Goal: Task Accomplishment & Management: Complete application form

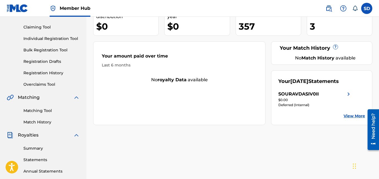
scroll to position [56, 0]
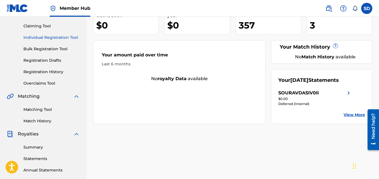
click at [52, 38] on link "Individual Registration Tool" at bounding box center [51, 38] width 56 height 6
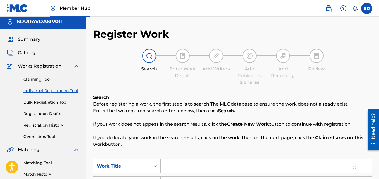
scroll to position [4, 0]
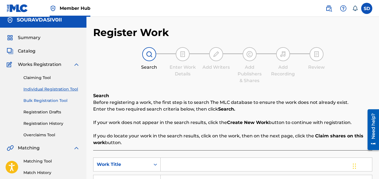
click at [52, 100] on link "Bulk Registration Tool" at bounding box center [51, 101] width 56 height 6
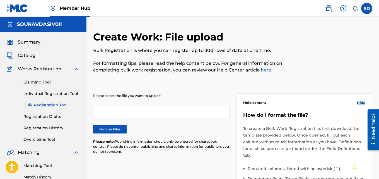
click at [38, 119] on div "Claiming Tool Individual Registration Tool Bulk Registration Tool Registration …" at bounding box center [43, 107] width 73 height 70
click at [47, 130] on link "Registration History" at bounding box center [51, 128] width 56 height 6
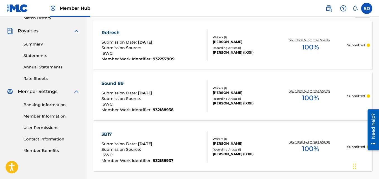
scroll to position [125, 0]
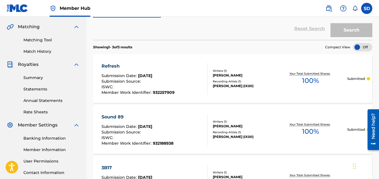
drag, startPoint x: 381, startPoint y: 68, endPoint x: 9, endPoint y: 18, distance: 375.3
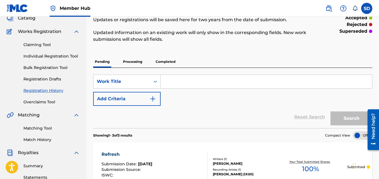
scroll to position [34, 0]
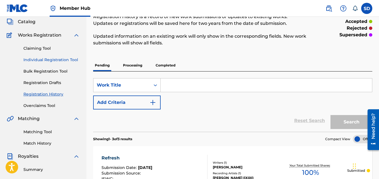
click at [51, 60] on link "Individual Registration Tool" at bounding box center [51, 60] width 56 height 6
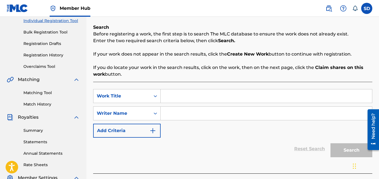
scroll to position [76, 0]
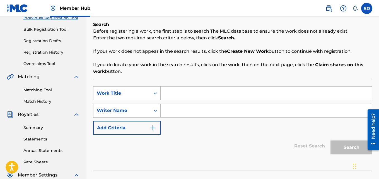
click at [196, 97] on input "Search Form" at bounding box center [266, 92] width 211 height 13
paste input "BackSpace"
type input "BackSpace"
click at [181, 113] on input "Search Form" at bounding box center [266, 110] width 211 height 13
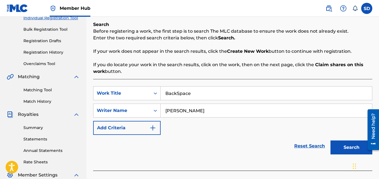
type input "[PERSON_NAME]"
click at [330, 140] on button "Search" at bounding box center [351, 147] width 42 height 14
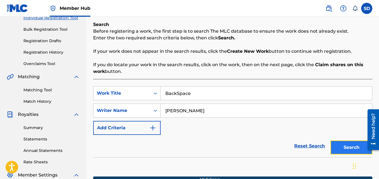
click at [343, 148] on button "Search" at bounding box center [351, 147] width 42 height 14
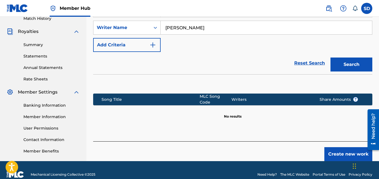
scroll to position [167, 0]
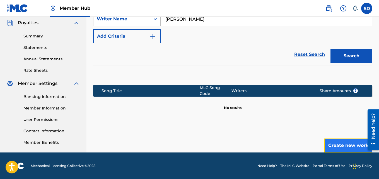
click at [337, 144] on button "Create new work" at bounding box center [348, 145] width 48 height 14
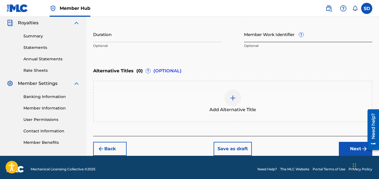
click at [255, 34] on input "Member Work Identifier ?" at bounding box center [308, 34] width 129 height 16
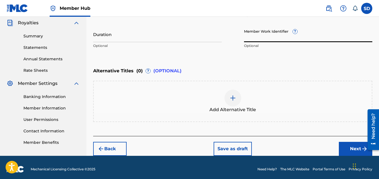
paste input "932257910"
type input "932257910"
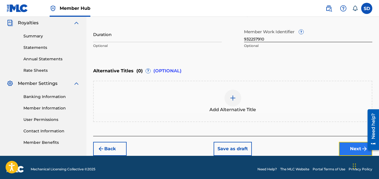
click at [345, 147] on button "Next" at bounding box center [355, 149] width 33 height 14
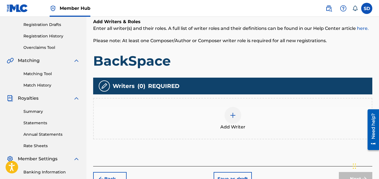
scroll to position [97, 0]
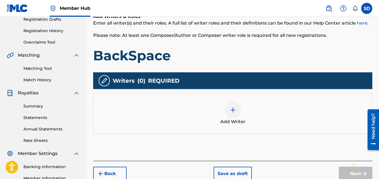
click at [229, 109] on div at bounding box center [232, 110] width 17 height 17
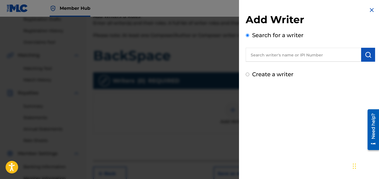
click at [308, 55] on input "text" at bounding box center [303, 55] width 115 height 14
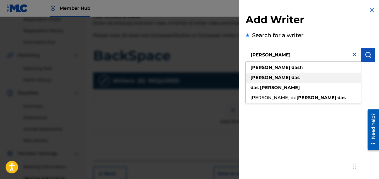
click at [283, 74] on div "[PERSON_NAME]" at bounding box center [303, 78] width 115 height 10
type input "[PERSON_NAME]"
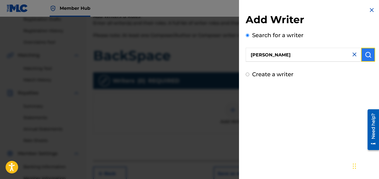
click at [368, 56] on img "submit" at bounding box center [368, 54] width 7 height 7
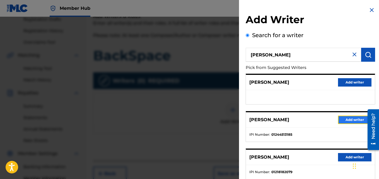
click at [347, 121] on button "Add writer" at bounding box center [354, 119] width 33 height 8
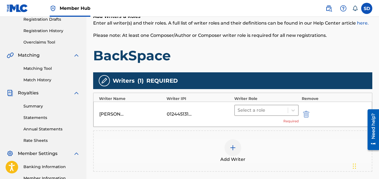
click at [269, 112] on div at bounding box center [262, 110] width 48 height 8
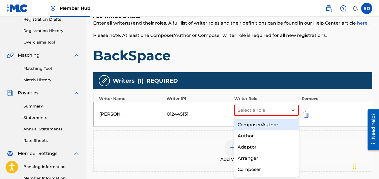
click at [257, 123] on div "Composer/Author" at bounding box center [266, 124] width 65 height 11
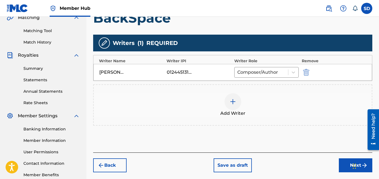
scroll to position [138, 0]
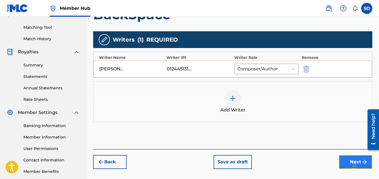
click at [342, 166] on button "Next" at bounding box center [355, 162] width 33 height 14
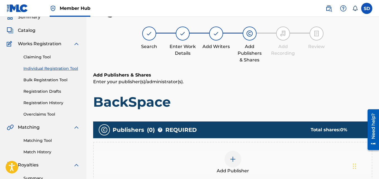
scroll to position [122, 0]
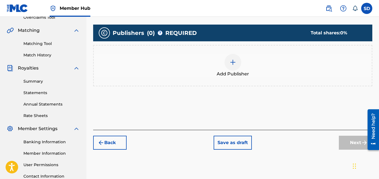
click at [229, 65] on div at bounding box center [232, 62] width 17 height 17
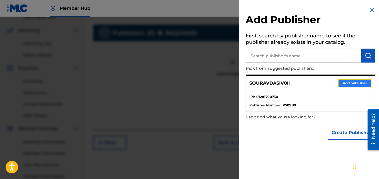
click at [339, 81] on button "Add publisher" at bounding box center [354, 83] width 33 height 8
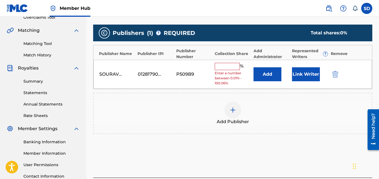
click at [229, 65] on input "text" at bounding box center [227, 66] width 25 height 7
type input "100"
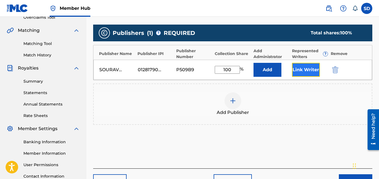
click at [295, 71] on button "Link Writer" at bounding box center [306, 70] width 28 height 14
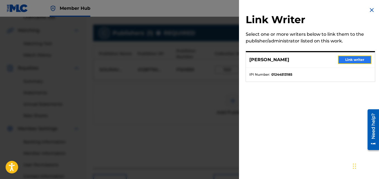
click at [346, 61] on button "Link writer" at bounding box center [354, 59] width 33 height 8
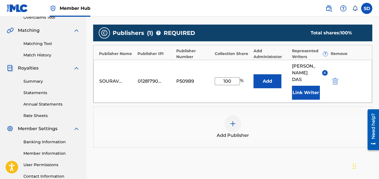
scroll to position [174, 0]
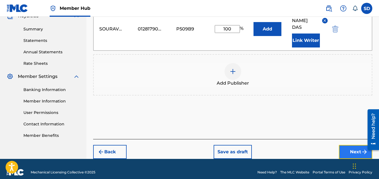
click at [346, 145] on button "Next" at bounding box center [355, 152] width 33 height 14
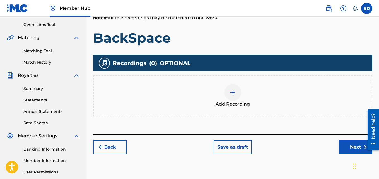
scroll to position [120, 0]
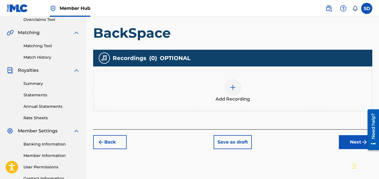
click at [235, 86] on img at bounding box center [232, 87] width 7 height 7
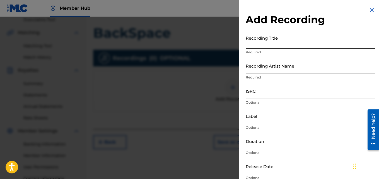
click at [297, 41] on input "Recording Title" at bounding box center [310, 41] width 129 height 16
click at [260, 70] on input "Recording Artist Name" at bounding box center [310, 66] width 129 height 16
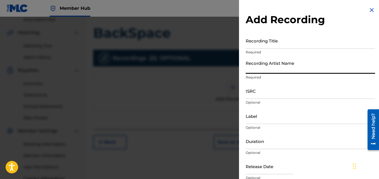
type input "[PERSON_NAME] (IX0II)"
click at [262, 39] on input "Recording Title" at bounding box center [310, 41] width 129 height 16
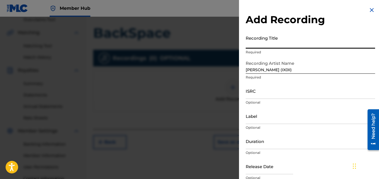
paste input "BackSpace"
type input "BackSpace"
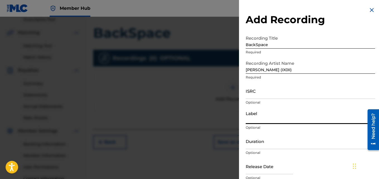
click at [260, 115] on input "Label" at bounding box center [310, 116] width 129 height 16
type input "IX0II"
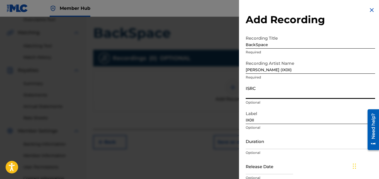
click at [251, 91] on input "ISRC" at bounding box center [310, 91] width 129 height 16
paste input "INI802577262"
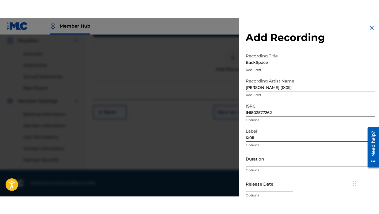
scroll to position [132, 0]
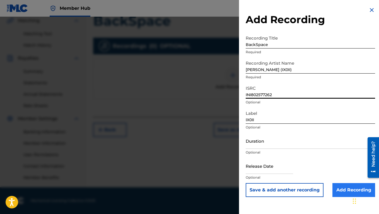
type input "INI802577262"
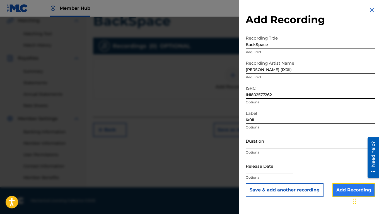
click at [335, 178] on input "Add Recording" at bounding box center [353, 190] width 43 height 14
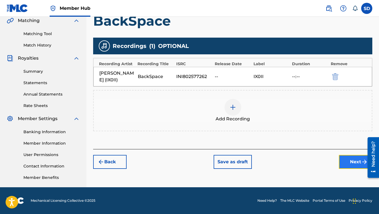
click at [350, 164] on button "Next" at bounding box center [355, 162] width 33 height 14
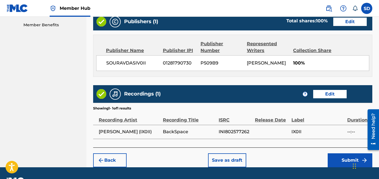
scroll to position [299, 0]
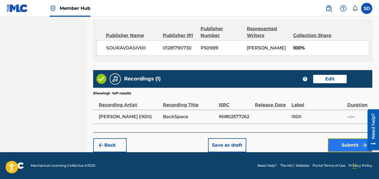
click at [352, 146] on button "Submit" at bounding box center [350, 145] width 45 height 14
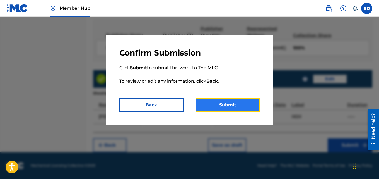
click at [244, 108] on button "Submit" at bounding box center [228, 105] width 64 height 14
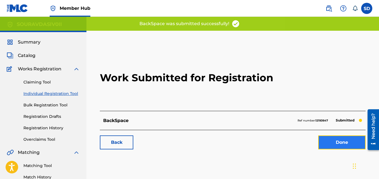
click at [346, 139] on link "Done" at bounding box center [341, 142] width 47 height 14
